Goal: Register for event/course

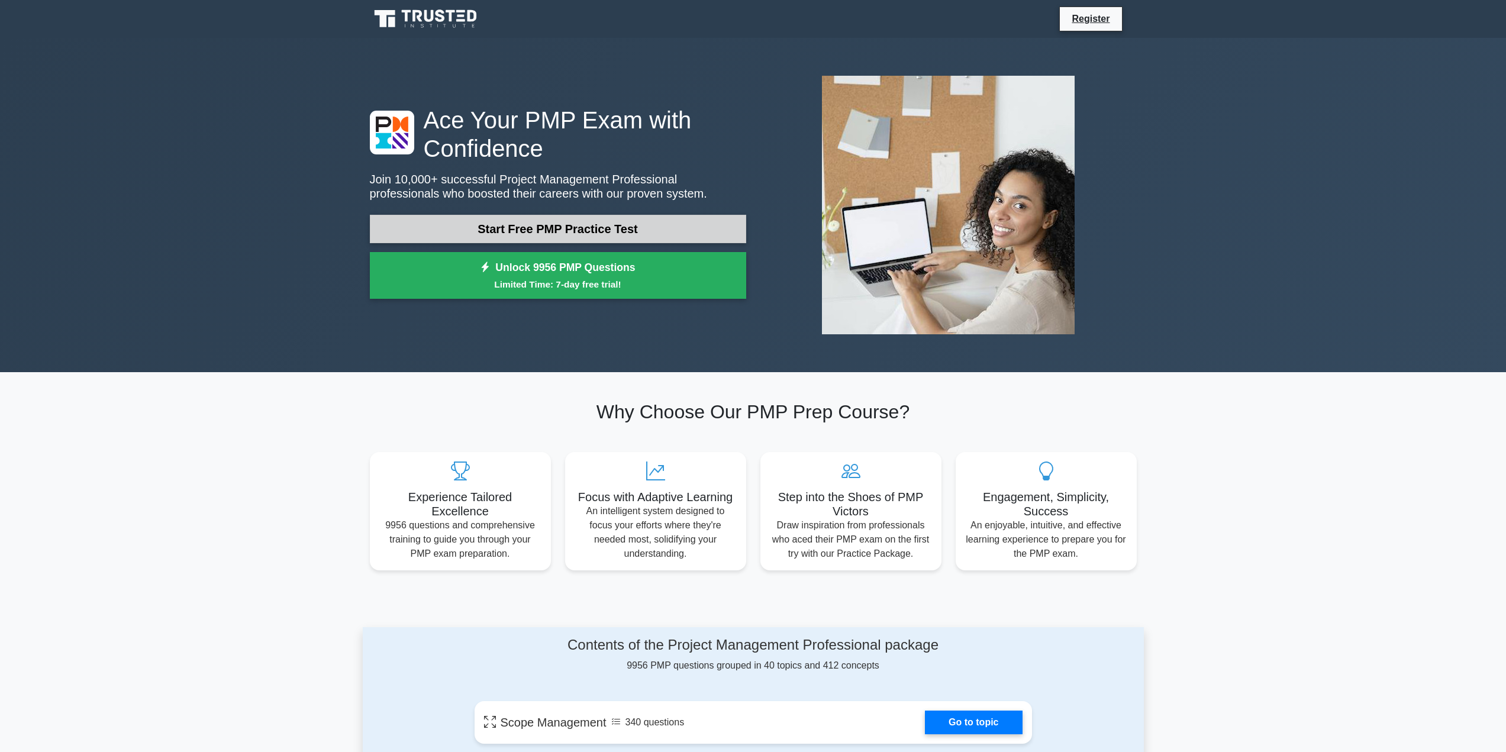
click at [536, 223] on link "Start Free PMP Practice Test" at bounding box center [558, 229] width 376 height 28
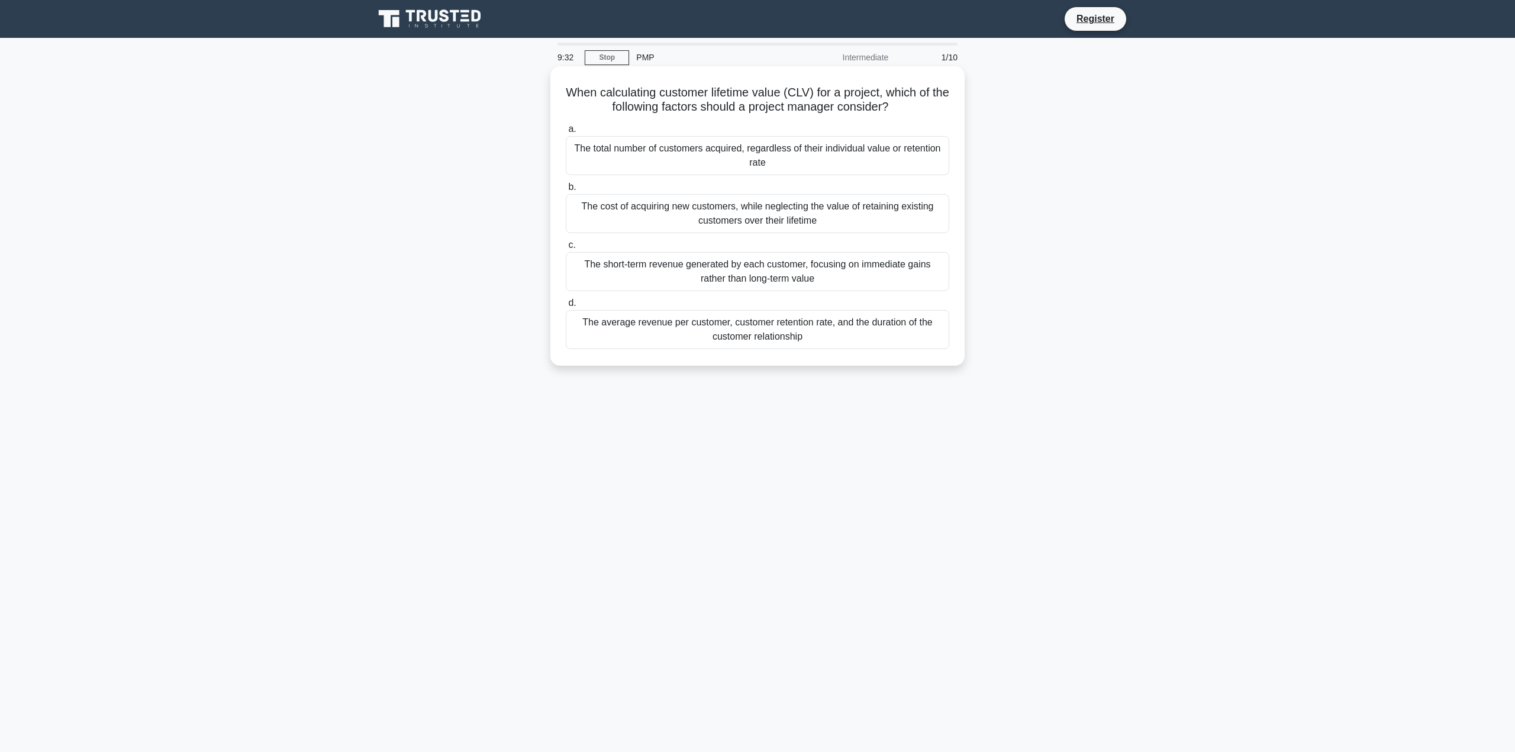
click at [801, 341] on div "The average revenue per customer, customer retention rate, and the duration of …" at bounding box center [758, 329] width 384 height 39
click at [566, 307] on input "d. The average revenue per customer, customer retention rate, and the duration …" at bounding box center [566, 303] width 0 height 8
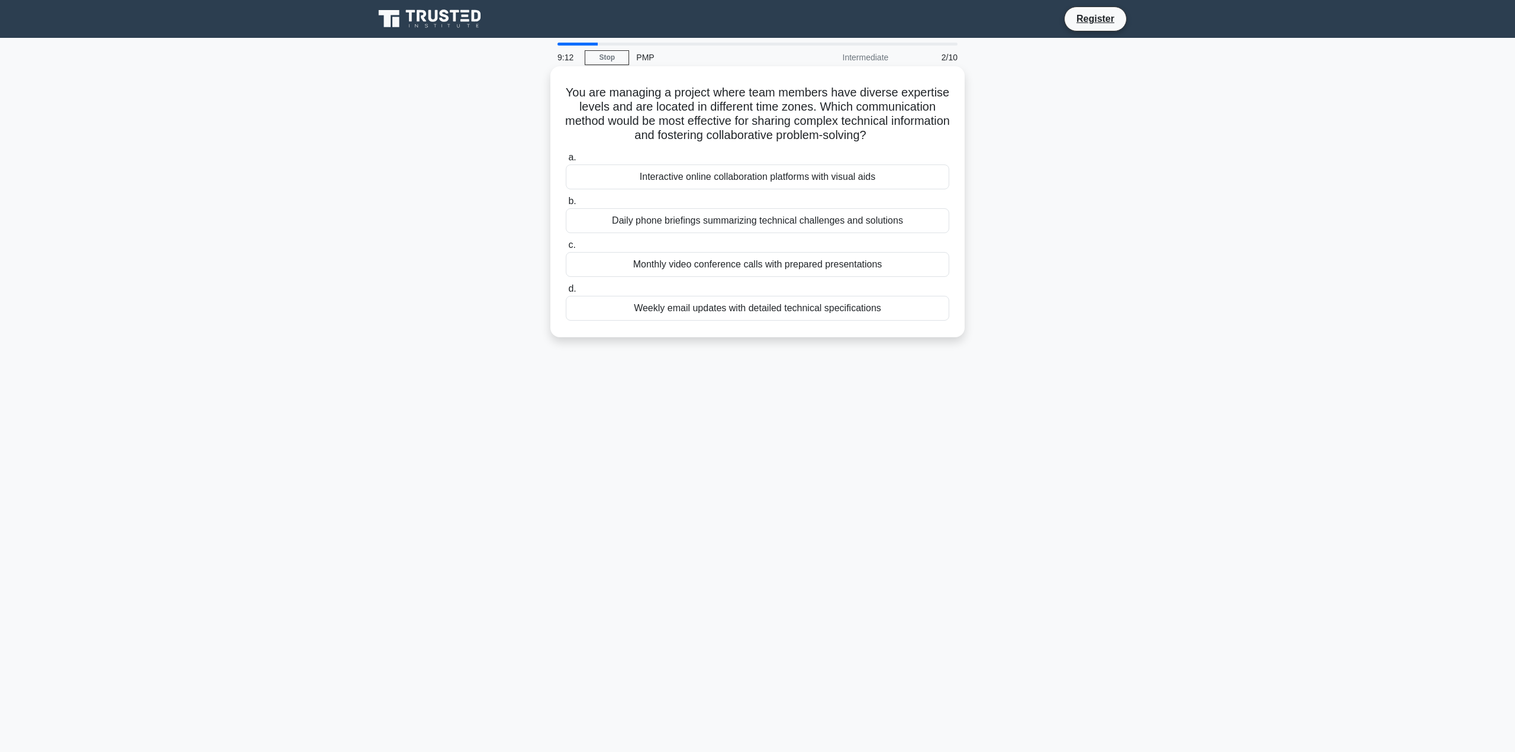
click at [746, 174] on div "Interactive online collaboration platforms with visual aids" at bounding box center [758, 177] width 384 height 25
click at [566, 162] on input "a. Interactive online collaboration platforms with visual aids" at bounding box center [566, 158] width 0 height 8
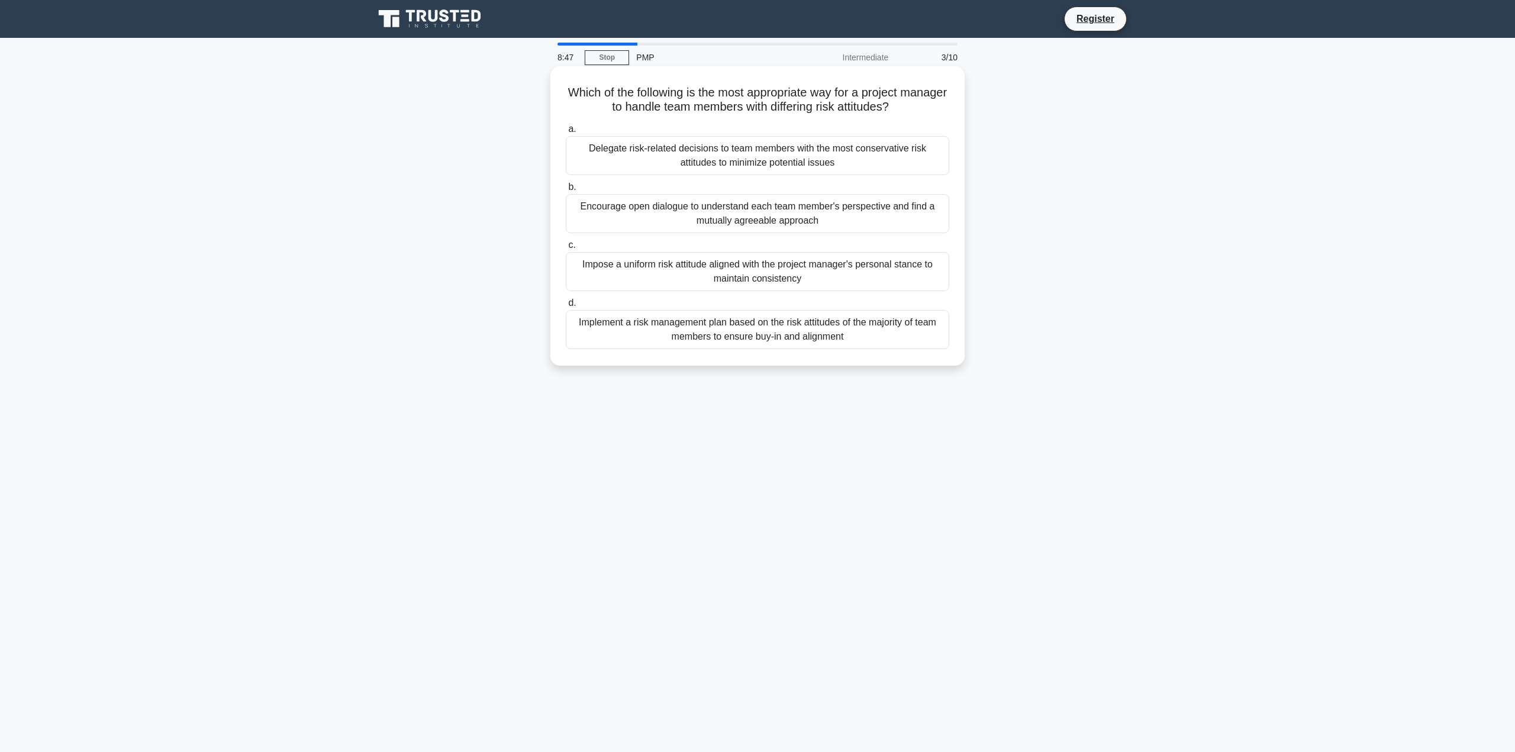
click at [806, 215] on div "Encourage open dialogue to understand each team member's perspective and find a…" at bounding box center [758, 213] width 384 height 39
click at [566, 191] on input "b. Encourage open dialogue to understand each team member's perspective and fin…" at bounding box center [566, 187] width 0 height 8
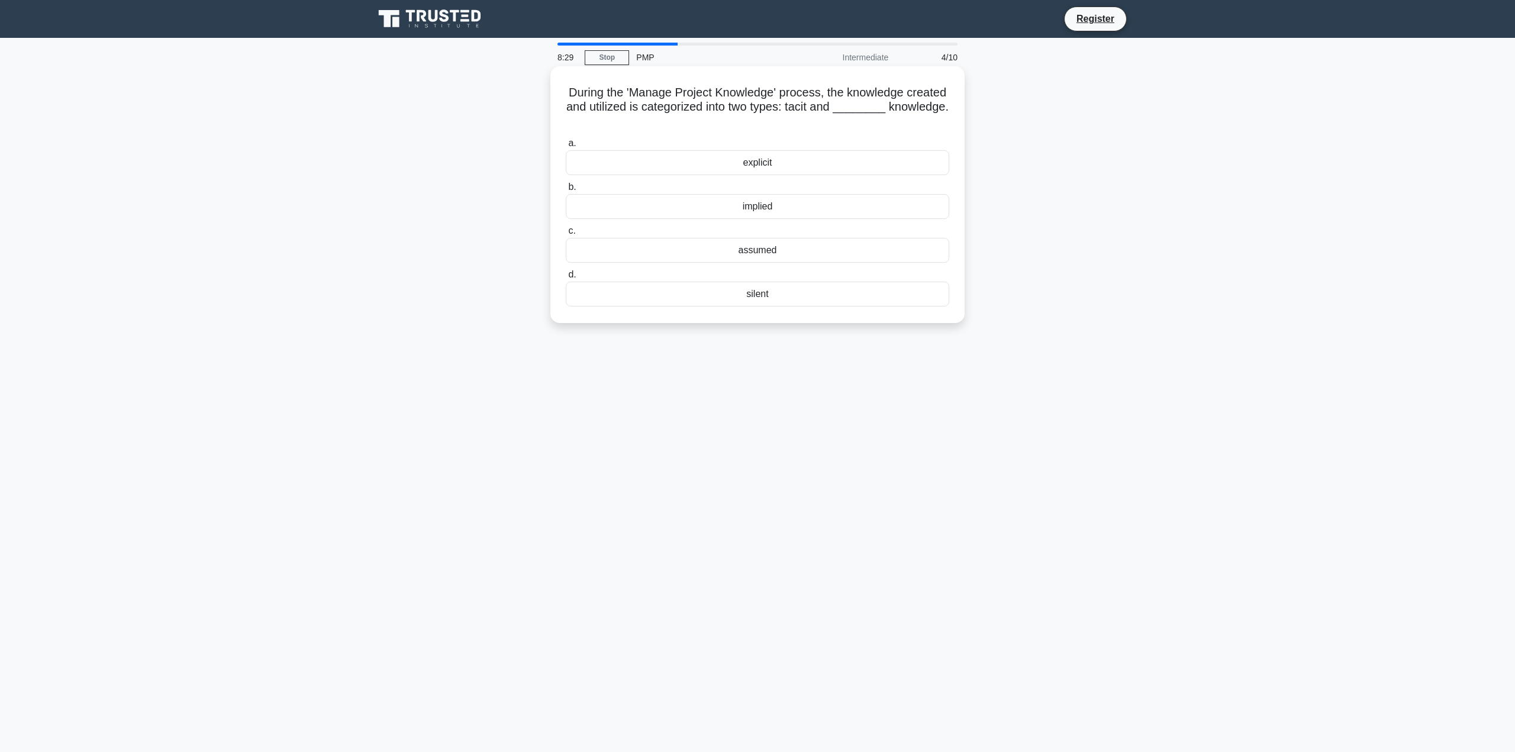
click at [797, 250] on div "assumed" at bounding box center [758, 250] width 384 height 25
click at [566, 235] on input "c. assumed" at bounding box center [566, 231] width 0 height 8
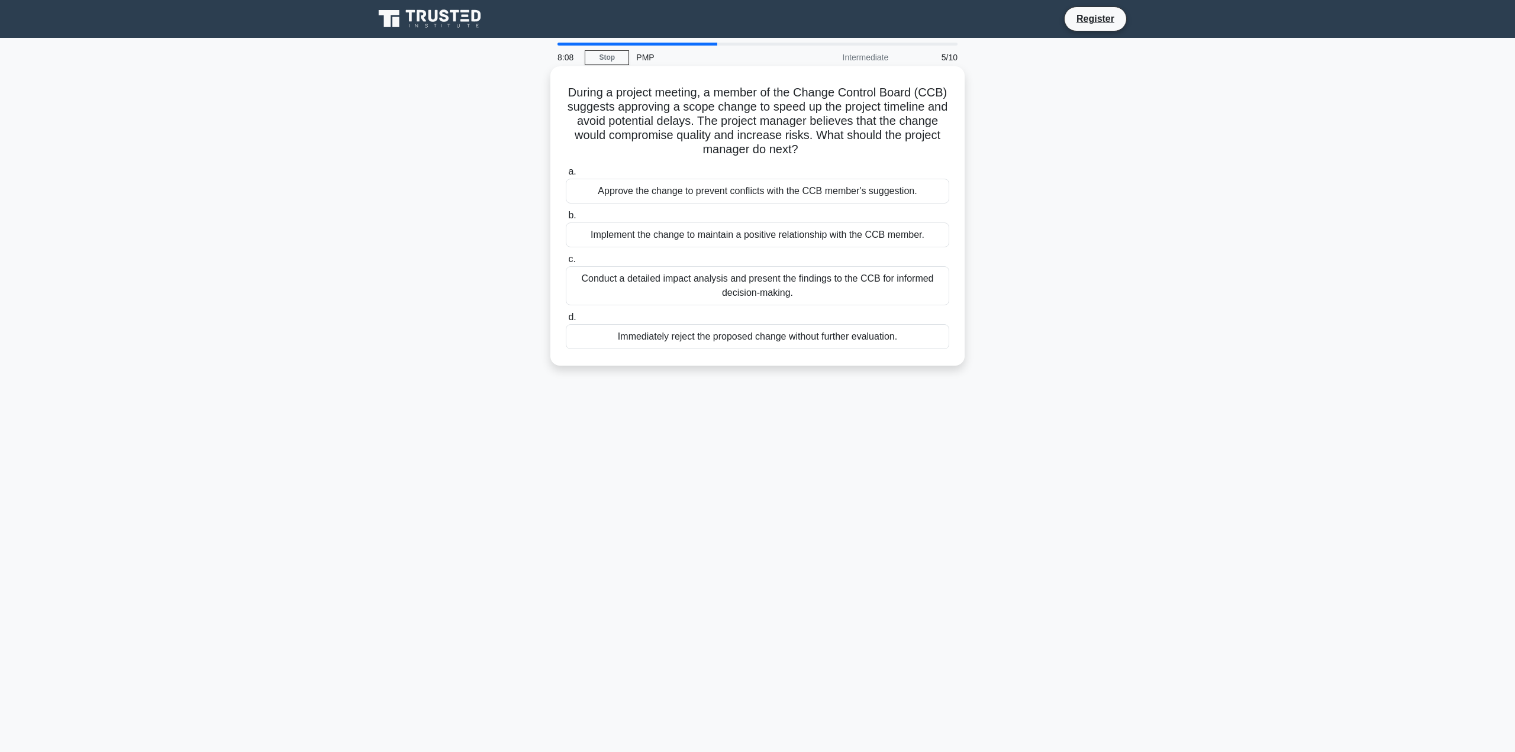
click at [773, 295] on div "Conduct a detailed impact analysis and present the findings to the CCB for info…" at bounding box center [758, 285] width 384 height 39
click at [566, 263] on input "c. Conduct a detailed impact analysis and present the findings to the CCB for i…" at bounding box center [566, 260] width 0 height 8
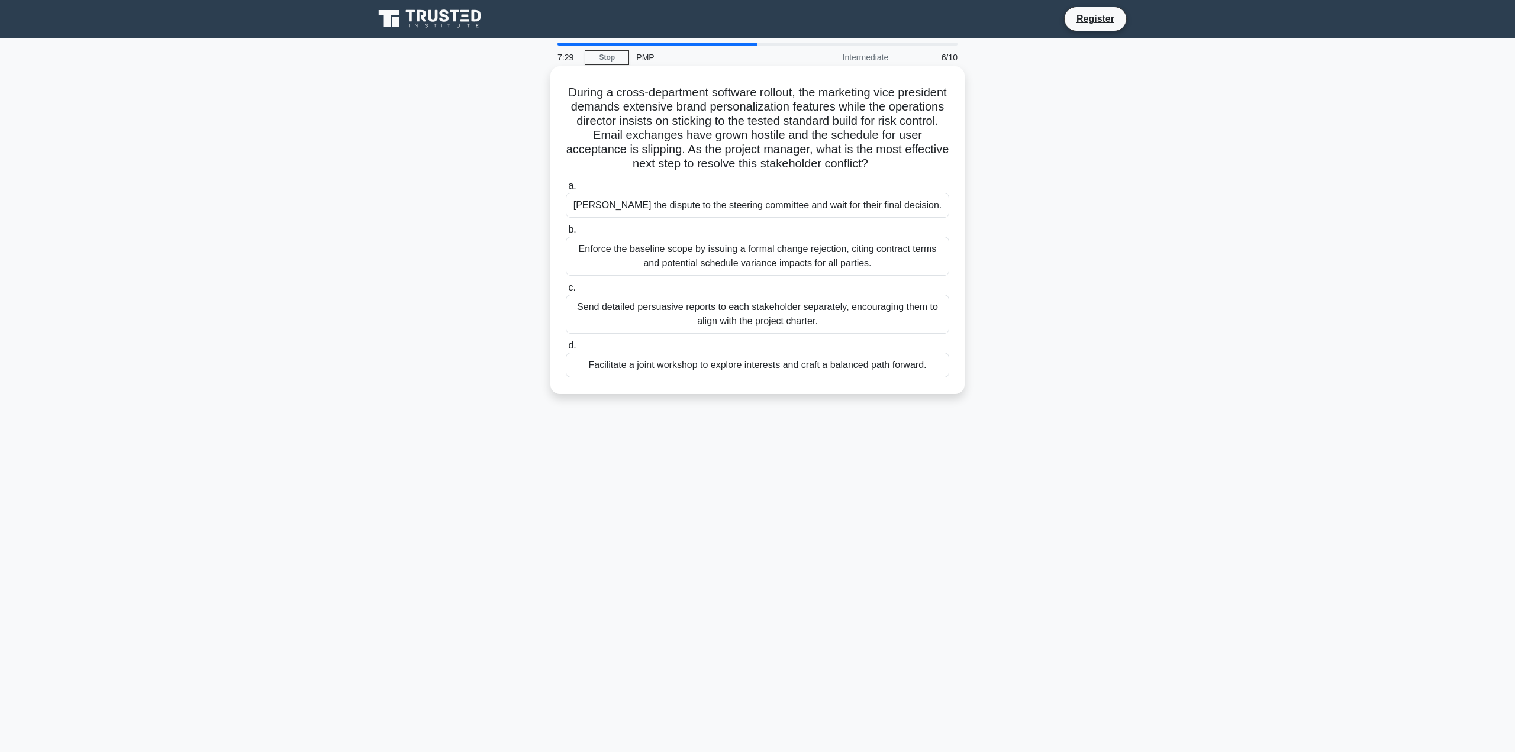
click at [792, 370] on div "Facilitate a joint workshop to explore interests and craft a balanced path forw…" at bounding box center [758, 365] width 384 height 25
click at [566, 350] on input "d. Facilitate a joint workshop to explore interests and craft a balanced path f…" at bounding box center [566, 346] width 0 height 8
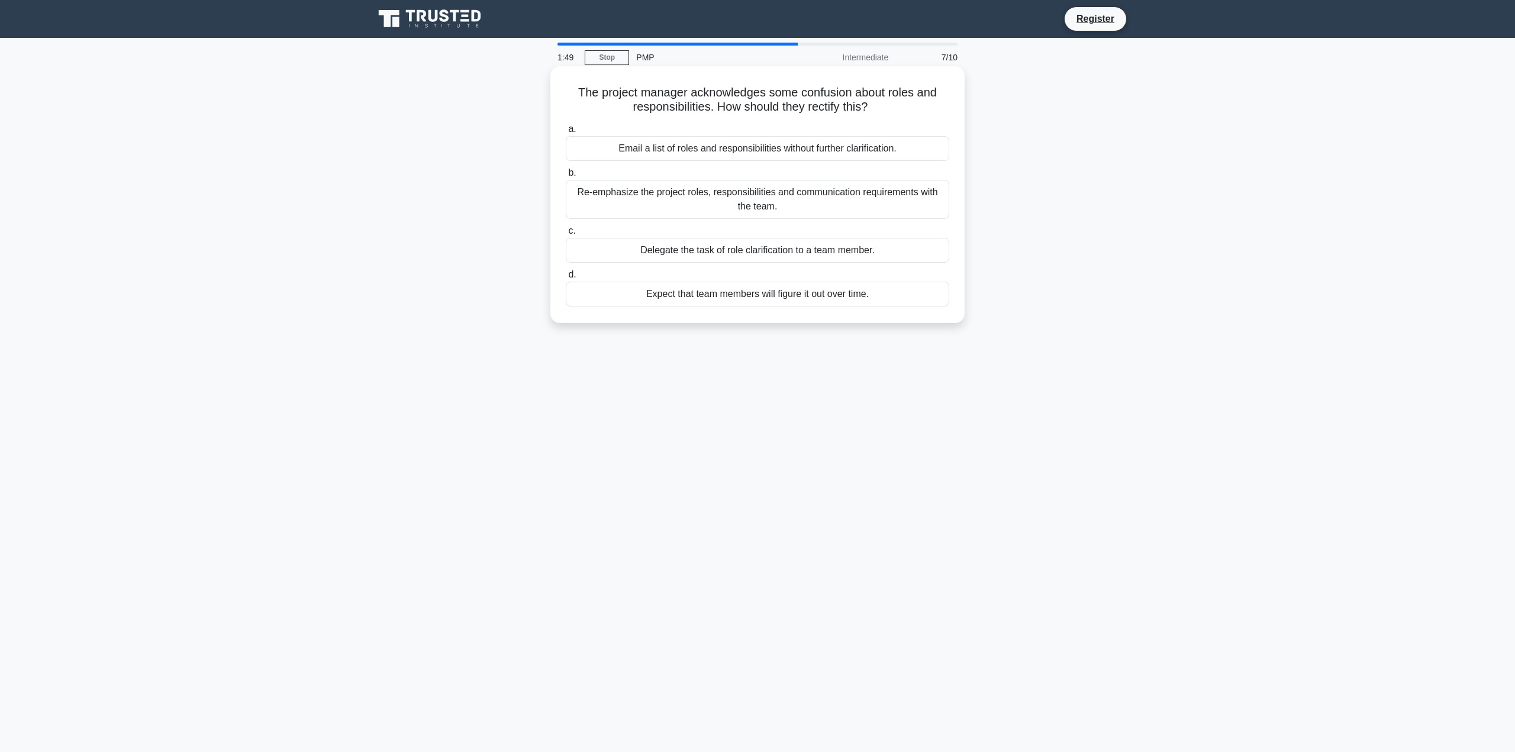
click at [769, 205] on div "Re-emphasize the project roles, responsibilities and communication requirements…" at bounding box center [758, 199] width 384 height 39
click at [566, 177] on input "b. Re-emphasize the project roles, responsibilities and communication requireme…" at bounding box center [566, 173] width 0 height 8
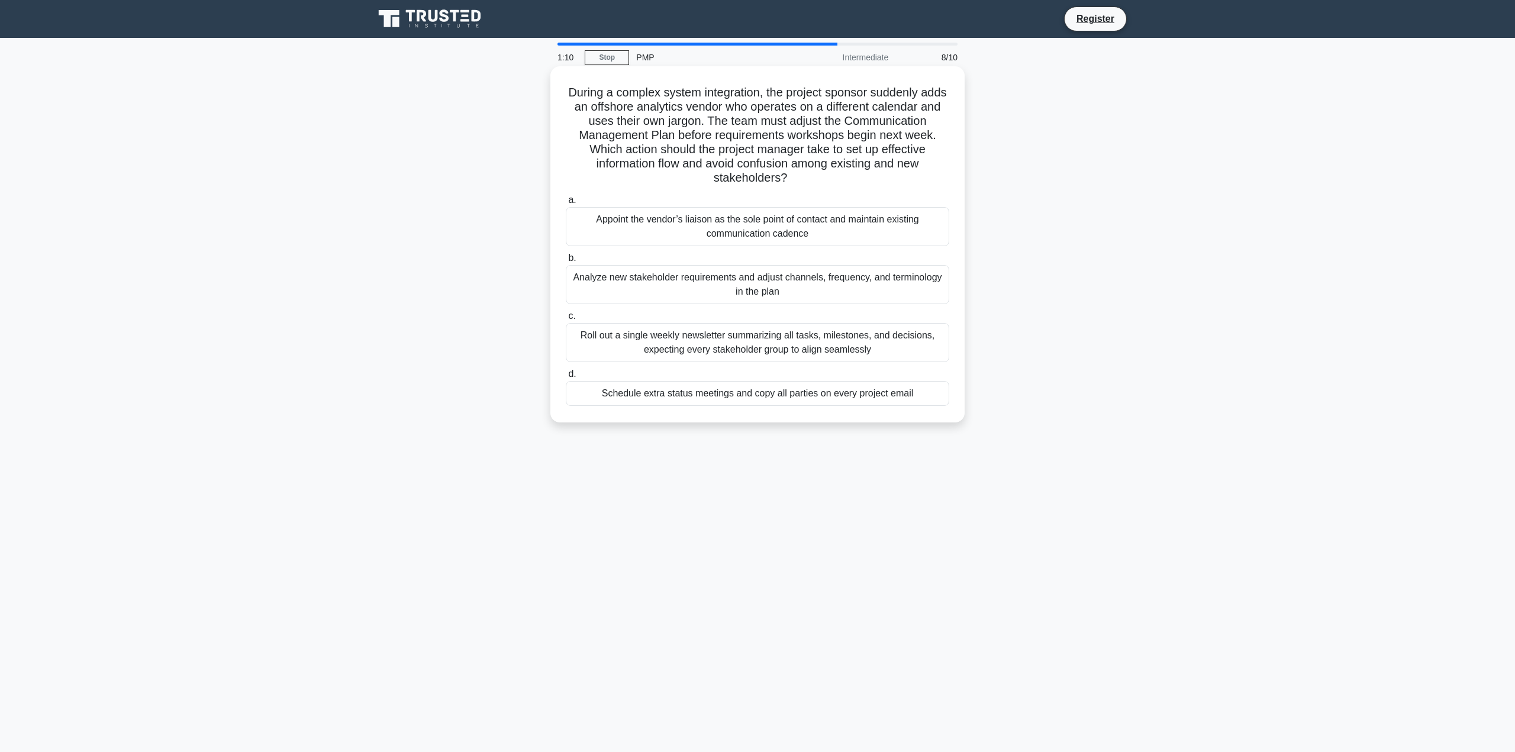
click at [682, 289] on div "Analyze new stakeholder requirements and adjust channels, frequency, and termin…" at bounding box center [758, 284] width 384 height 39
click at [566, 262] on input "b. Analyze new stakeholder requirements and adjust channels, frequency, and ter…" at bounding box center [566, 258] width 0 height 8
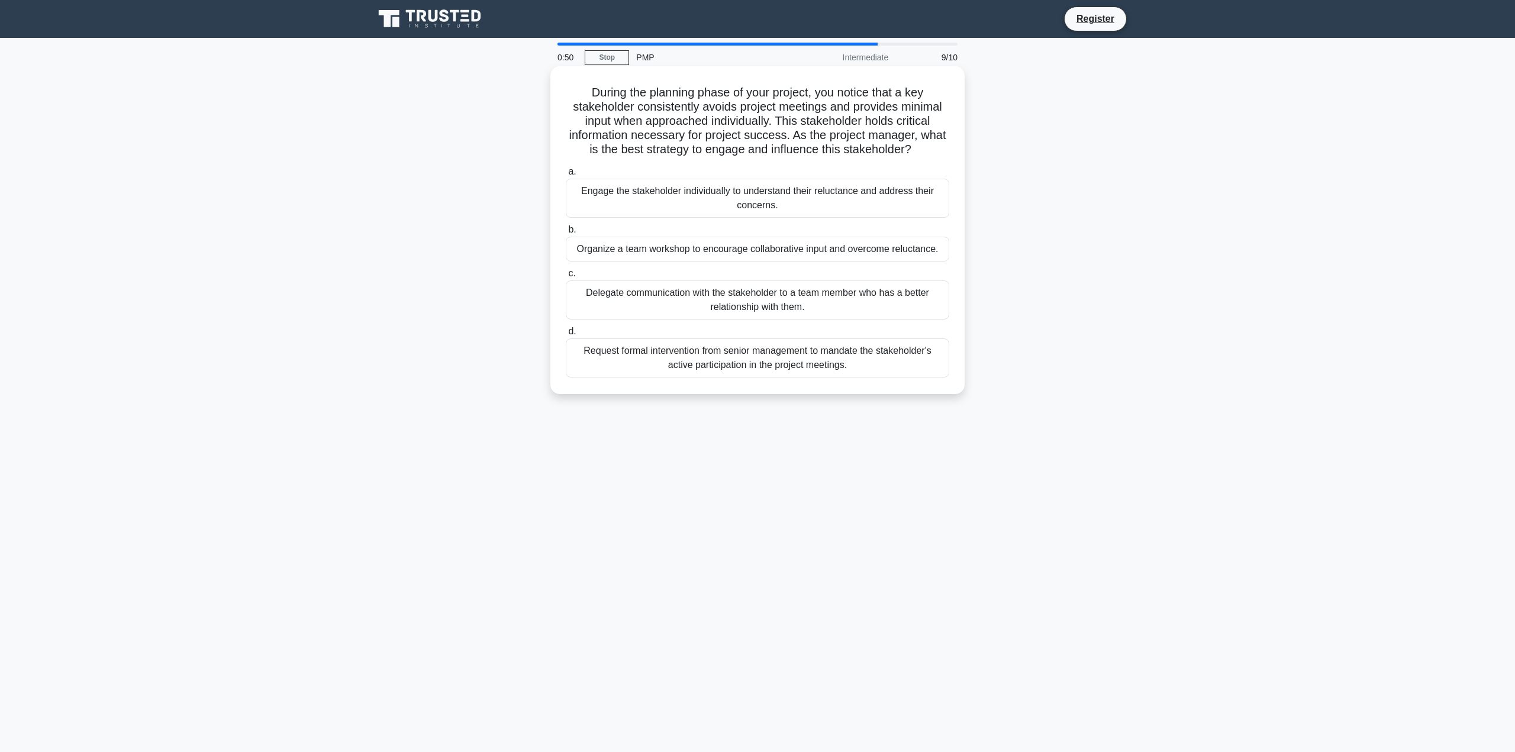
click at [836, 212] on div "Engage the stakeholder individually to understand their reluctance and address …" at bounding box center [758, 198] width 384 height 39
click at [566, 176] on input "a. Engage the stakeholder individually to understand their reluctance and addre…" at bounding box center [566, 172] width 0 height 8
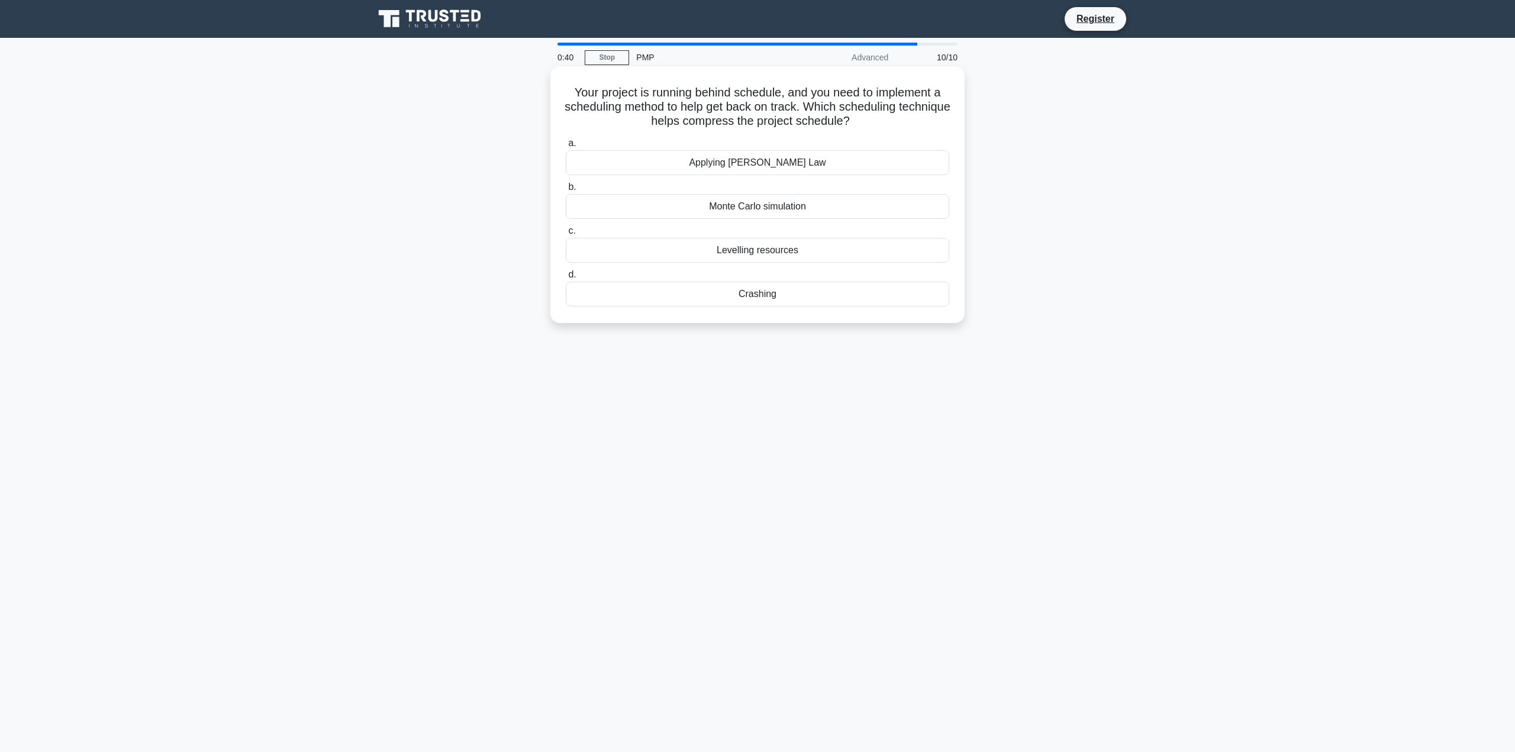
click at [791, 295] on div "Crashing" at bounding box center [758, 294] width 384 height 25
click at [566, 279] on input "d. Crashing" at bounding box center [566, 275] width 0 height 8
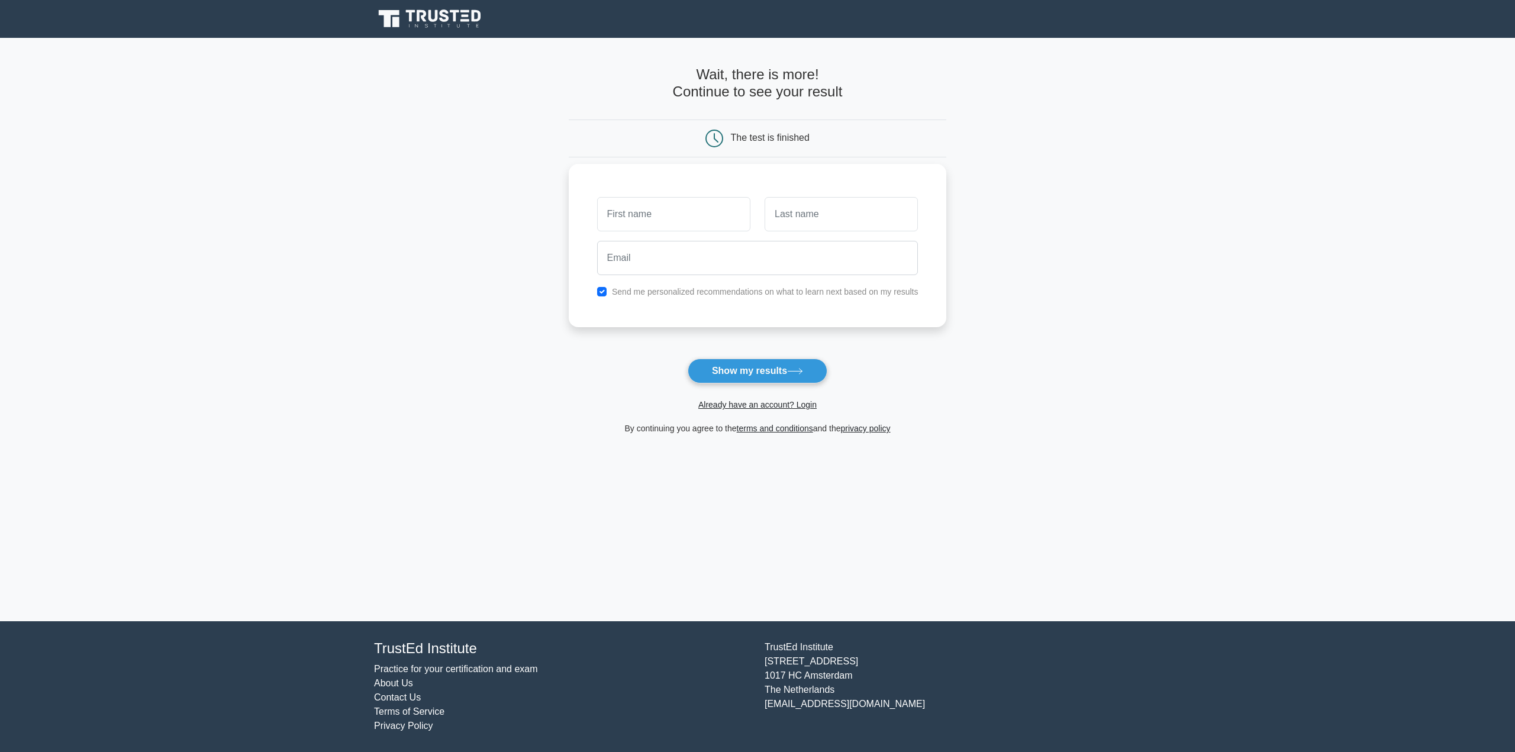
click at [711, 218] on input "text" at bounding box center [673, 214] width 153 height 34
click at [608, 297] on div "Send me personalized recommendations on what to learn next based on my results" at bounding box center [758, 292] width 336 height 14
click at [601, 289] on input "checkbox" at bounding box center [601, 291] width 9 height 9
checkbox input "false"
click at [648, 217] on input "text" at bounding box center [673, 214] width 153 height 34
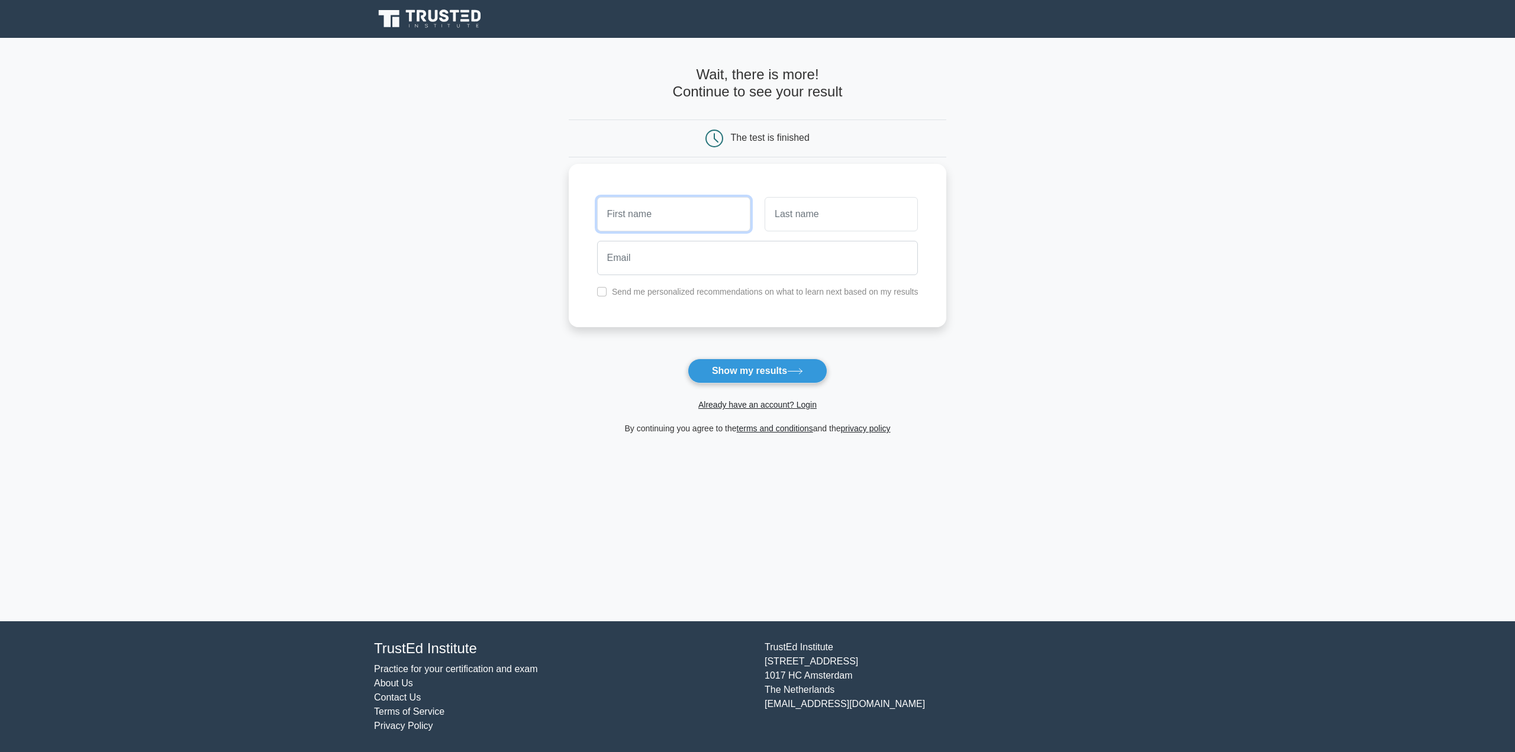
type input "[PERSON_NAME]"
click at [795, 223] on input "text" at bounding box center [841, 214] width 153 height 34
type input "Fantasia"
click at [726, 271] on input "email" at bounding box center [757, 258] width 321 height 34
type input "Fantasia1120@gmail.com"
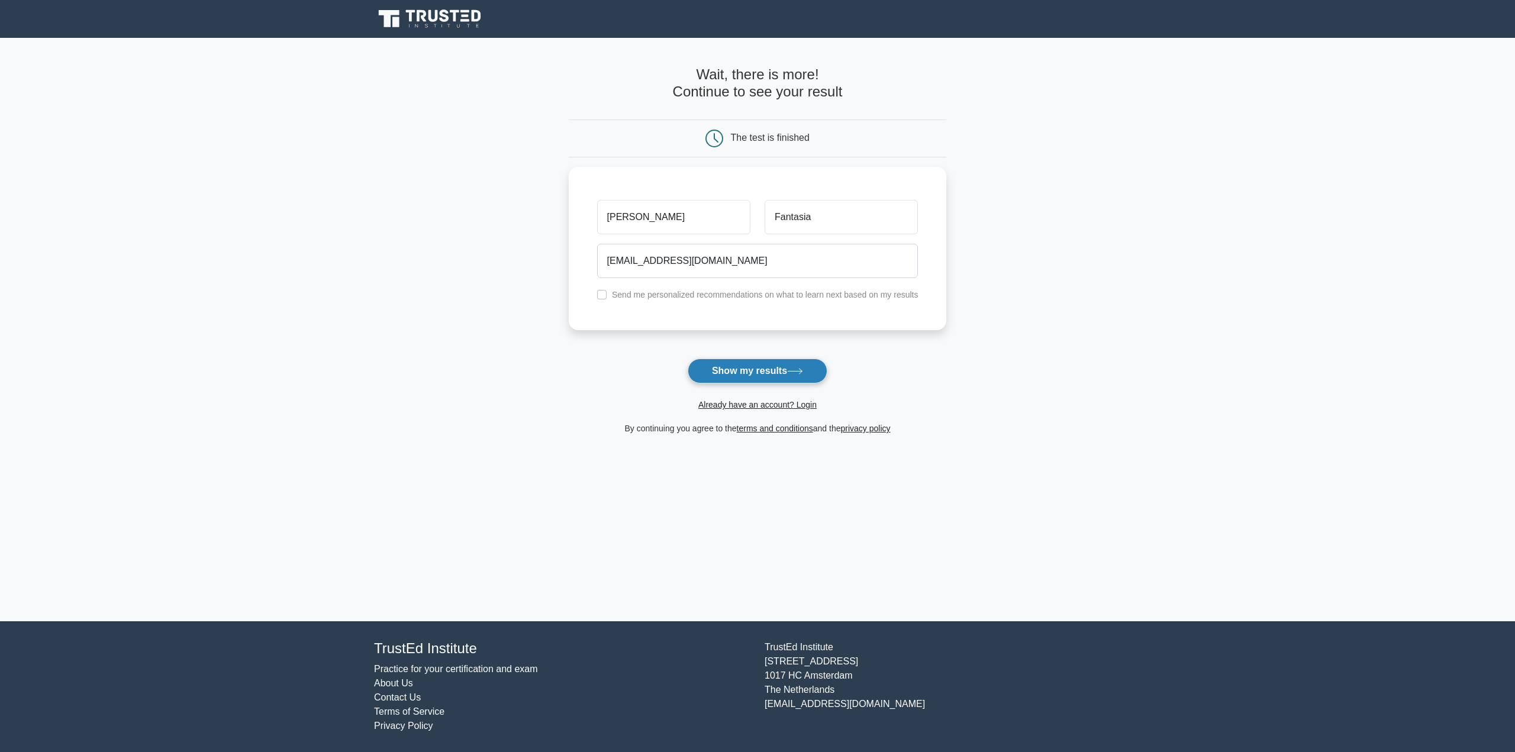
click at [731, 361] on button "Show my results" at bounding box center [758, 371] width 140 height 25
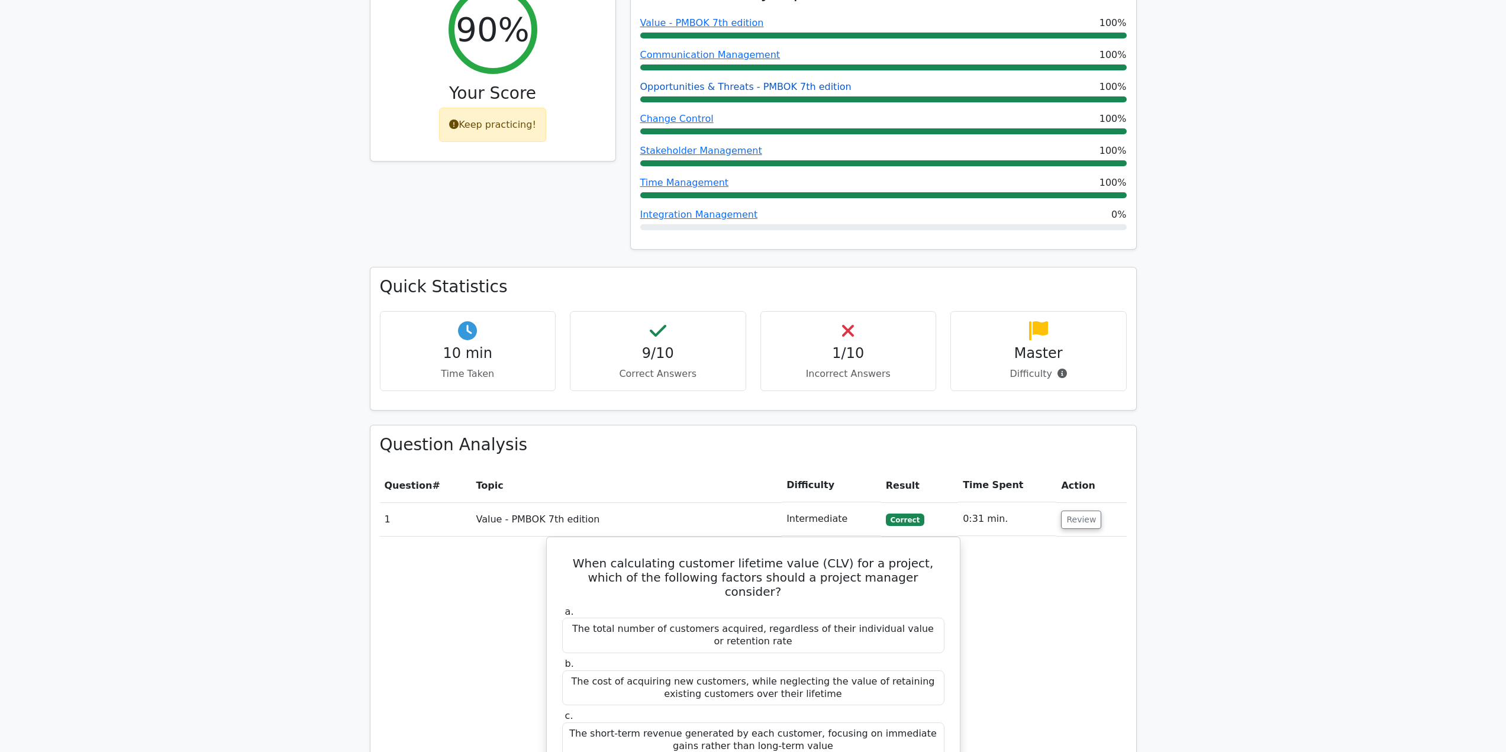
scroll to position [592, 0]
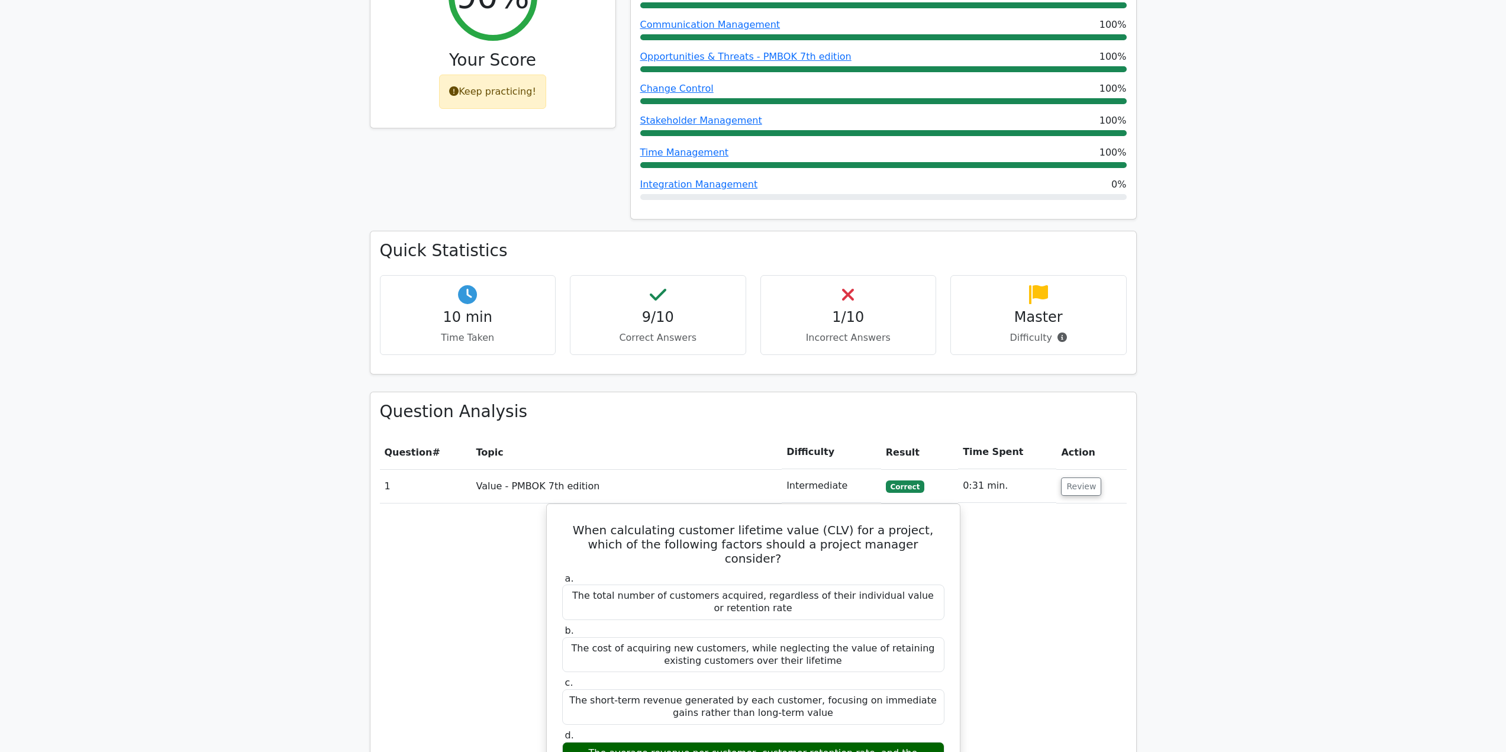
click at [839, 309] on h4 "1/10" at bounding box center [849, 317] width 156 height 17
click at [862, 275] on div "1/10 Incorrect Answers" at bounding box center [849, 315] width 176 height 80
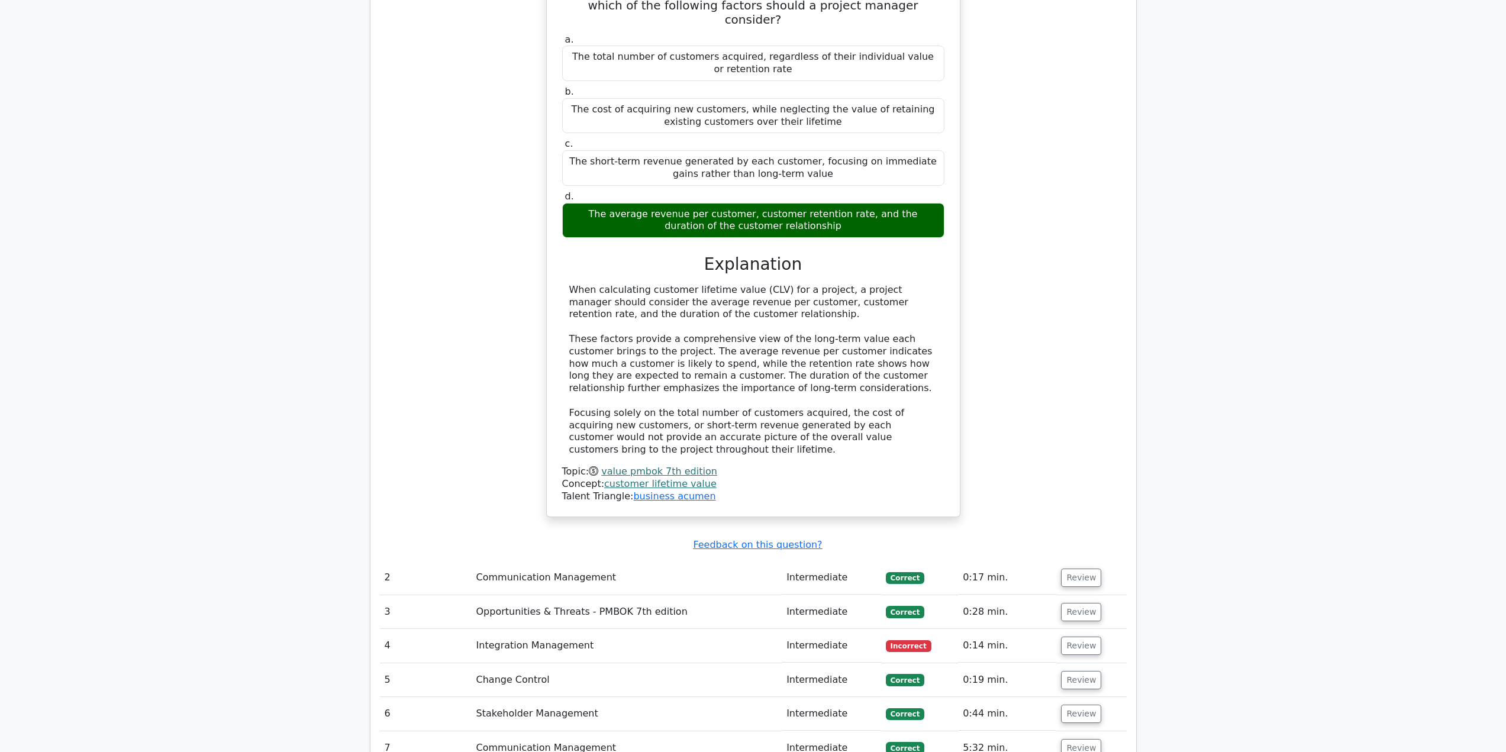
scroll to position [1124, 0]
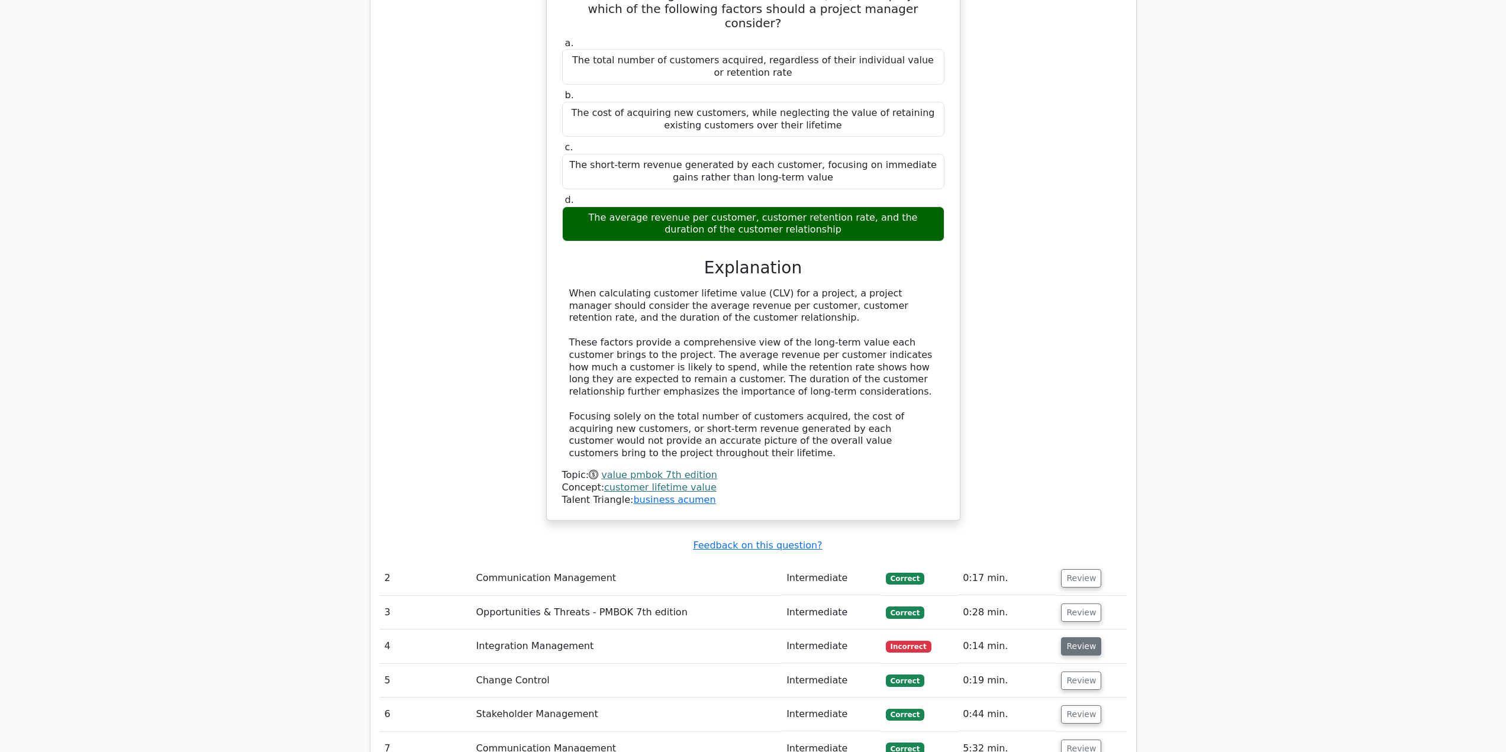
click at [1071, 637] on button "Review" at bounding box center [1081, 646] width 40 height 18
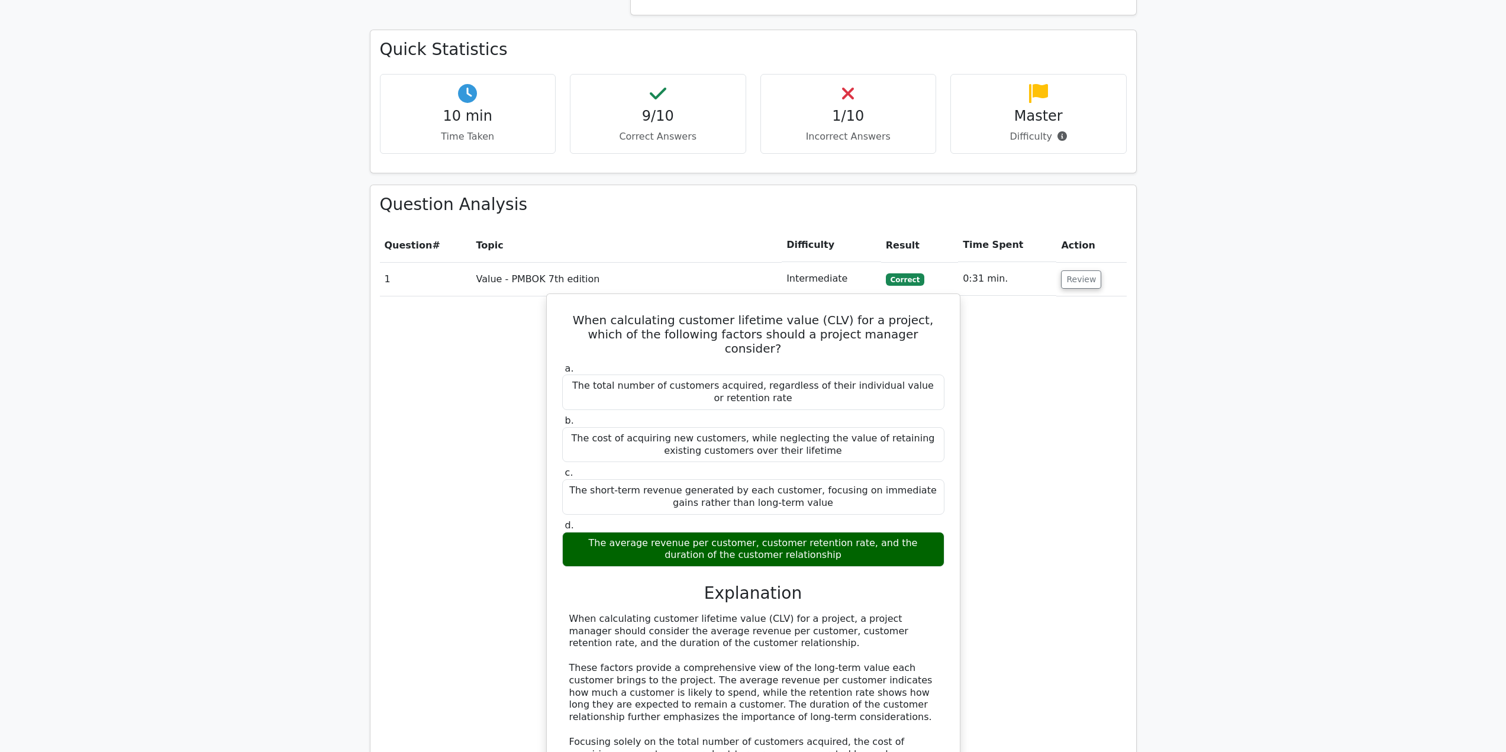
scroll to position [710, 0]
